Goal: Information Seeking & Learning: Learn about a topic

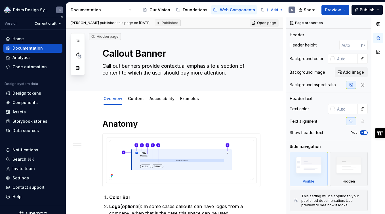
scroll to position [7, 0]
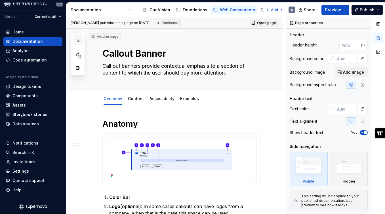
click at [77, 40] on icon "button" at bounding box center [78, 40] width 5 height 5
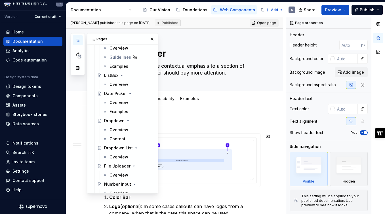
scroll to position [1050, 0]
click at [112, 94] on div "Date Picker" at bounding box center [115, 94] width 23 height 6
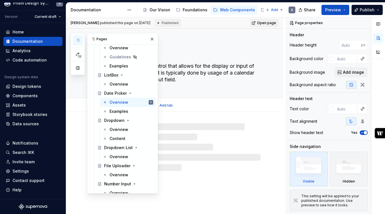
click at [217, 85] on div "Date Picker The date picker is a control that allows for the display or input o…" at bounding box center [182, 63] width 158 height 69
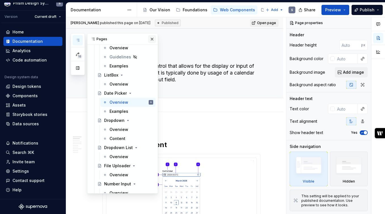
click at [151, 38] on button "button" at bounding box center [152, 39] width 8 height 8
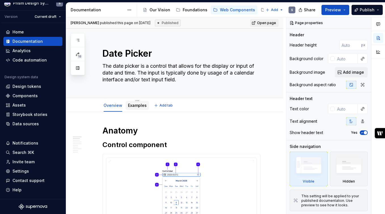
click at [138, 110] on div "Examples" at bounding box center [137, 105] width 23 height 9
click at [138, 107] on link "Examples" at bounding box center [137, 105] width 19 height 5
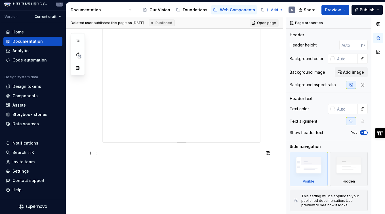
scroll to position [313, 0]
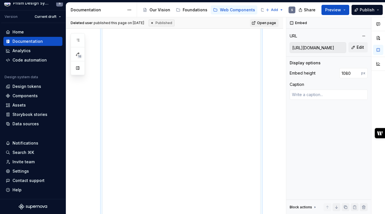
scroll to position [0, 0]
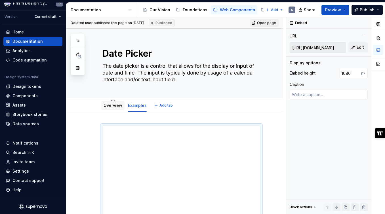
click at [109, 106] on link "Overview" at bounding box center [113, 105] width 19 height 5
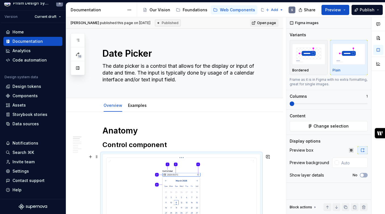
click at [143, 180] on img at bounding box center [182, 198] width 146 height 76
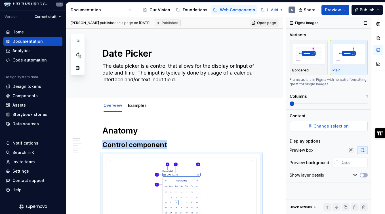
click at [332, 127] on span "Change selection" at bounding box center [331, 127] width 35 height 6
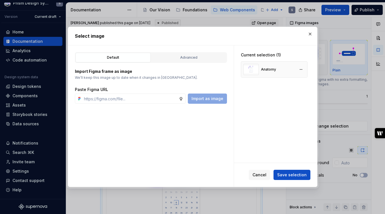
click at [267, 68] on div "Anatomy" at bounding box center [268, 69] width 15 height 5
click at [310, 34] on button "button" at bounding box center [310, 34] width 8 height 8
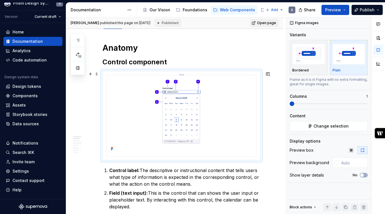
scroll to position [85, 0]
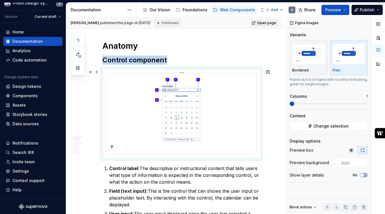
click at [193, 149] on img at bounding box center [182, 114] width 146 height 76
click at [111, 148] on icon at bounding box center [111, 147] width 1 height 1
type textarea "*"
